Goal: Transaction & Acquisition: Book appointment/travel/reservation

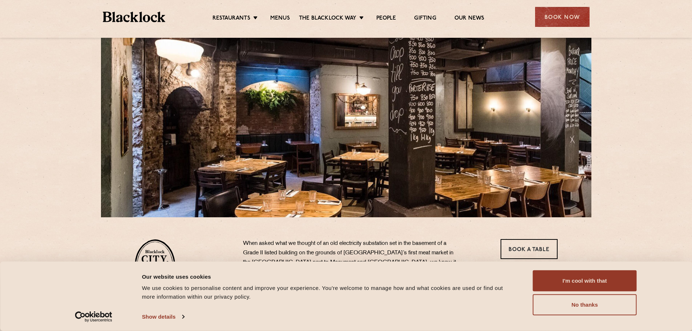
scroll to position [109, 0]
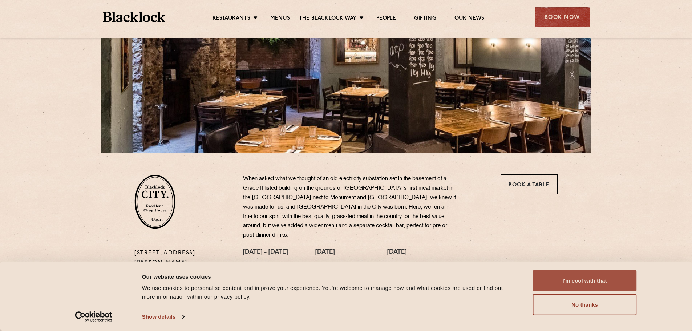
click at [608, 282] on button "I'm cool with that" at bounding box center [585, 280] width 104 height 21
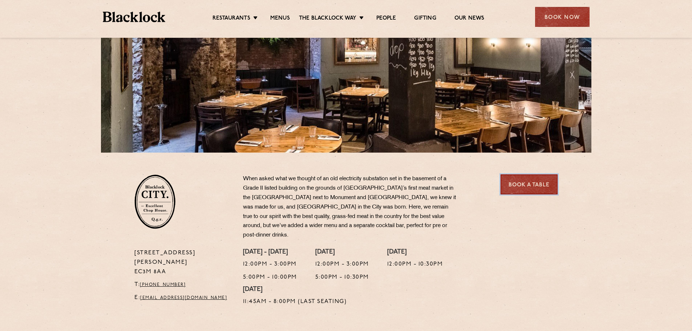
click at [535, 185] on link "Book a Table" at bounding box center [529, 184] width 57 height 20
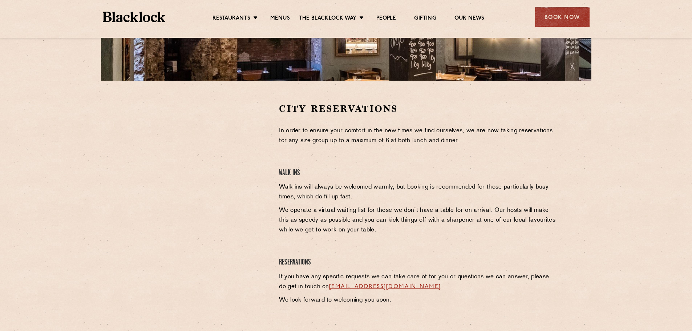
scroll to position [182, 0]
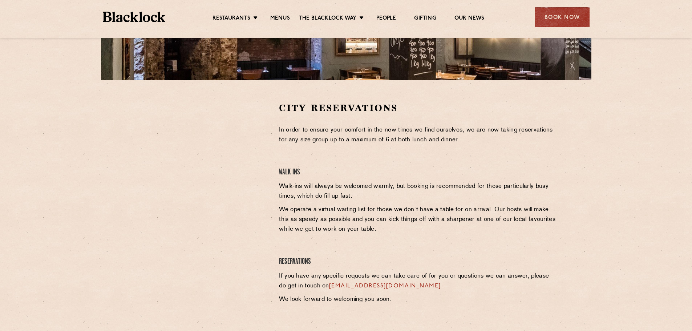
drag, startPoint x: 102, startPoint y: 152, endPoint x: 139, endPoint y: 141, distance: 38.6
click at [102, 152] on section "City Reservations In order to ensure your comfort in the new times we find ours…" at bounding box center [346, 211] width 692 height 263
click at [80, 125] on section "City Reservations In order to ensure your comfort in the new times we find ours…" at bounding box center [346, 211] width 692 height 263
